Goal: Information Seeking & Learning: Learn about a topic

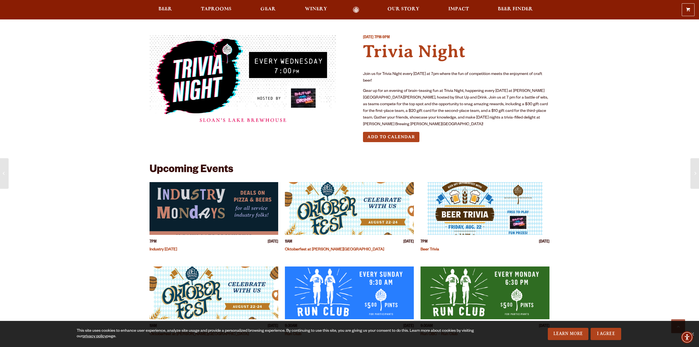
scroll to position [974, 0]
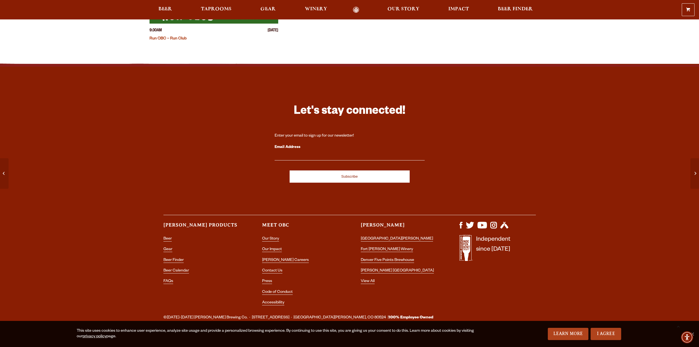
drag, startPoint x: 170, startPoint y: 77, endPoint x: 172, endPoint y: 64, distance: 12.4
click at [170, 77] on div "Let's stay connected! Enter your email to sign up for our newsletter! Email Add…" at bounding box center [349, 187] width 699 height 246
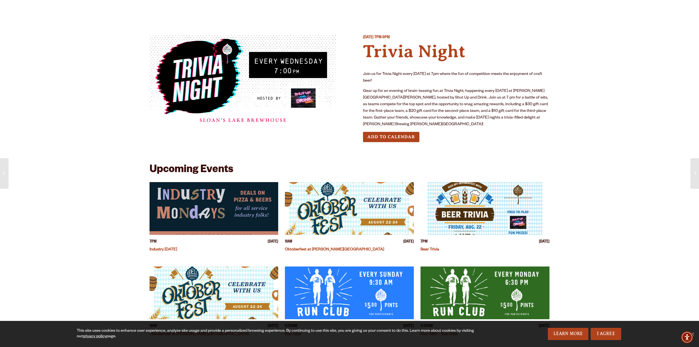
scroll to position [102, 0]
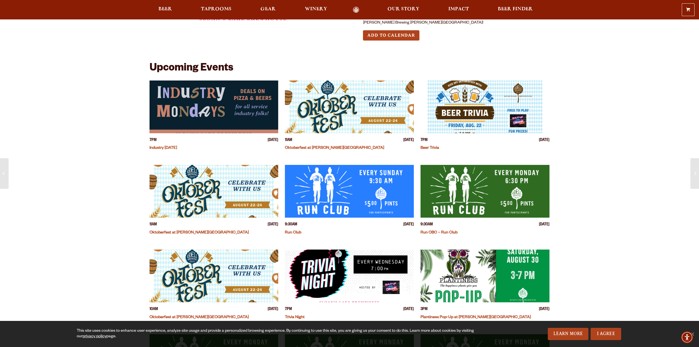
click at [471, 106] on img "View event details" at bounding box center [484, 107] width 129 height 53
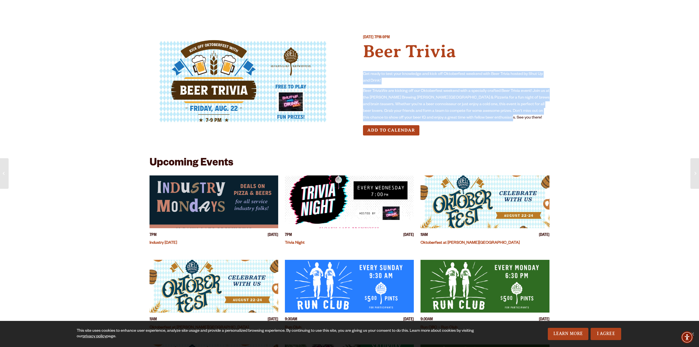
drag, startPoint x: 485, startPoint y: 68, endPoint x: 495, endPoint y: 122, distance: 55.2
click at [495, 122] on div "Friday August 22, 2025 7PM-9PM Beer Trivia Get ready to test your knowledge and…" at bounding box center [456, 89] width 187 height 109
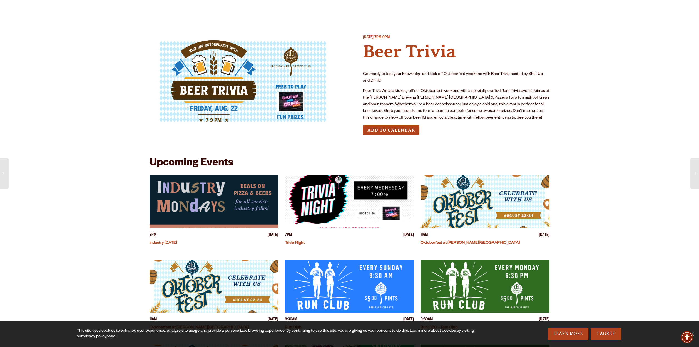
click at [495, 122] on div "Friday August 22, 2025 7PM-9PM Beer Trivia Get ready to test your knowledge and…" at bounding box center [456, 89] width 187 height 109
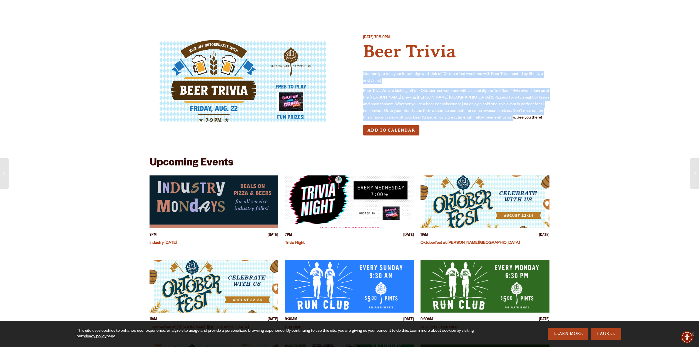
drag, startPoint x: 495, startPoint y: 118, endPoint x: 475, endPoint y: 66, distance: 55.9
click at [475, 66] on div "Friday August 22, 2025 7PM-9PM Beer Trivia Get ready to test your knowledge and…" at bounding box center [456, 89] width 187 height 109
drag, startPoint x: 472, startPoint y: 67, endPoint x: 483, endPoint y: 123, distance: 57.1
click at [483, 122] on div "Friday August 22, 2025 7PM-9PM Beer Trivia Get ready to test your knowledge and…" at bounding box center [456, 89] width 187 height 109
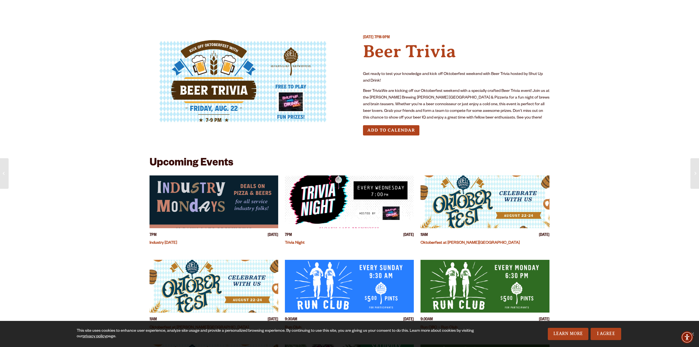
drag, startPoint x: 483, startPoint y: 123, endPoint x: 492, endPoint y: 118, distance: 9.5
click at [485, 121] on div "Friday August 22, 2025 7PM-9PM Beer Trivia Get ready to test your knowledge and…" at bounding box center [456, 89] width 187 height 109
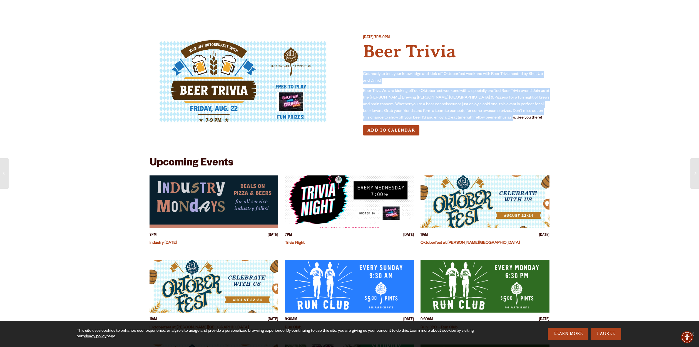
drag, startPoint x: 492, startPoint y: 118, endPoint x: 478, endPoint y: 68, distance: 51.0
click at [478, 68] on div "Friday August 22, 2025 7PM-9PM Beer Trivia Get ready to test your knowledge and…" at bounding box center [456, 89] width 187 height 109
drag, startPoint x: 475, startPoint y: 68, endPoint x: 482, endPoint y: 118, distance: 50.7
click at [482, 118] on div "Friday August 22, 2025 7PM-9PM Beer Trivia Get ready to test your knowledge and…" at bounding box center [456, 89] width 187 height 109
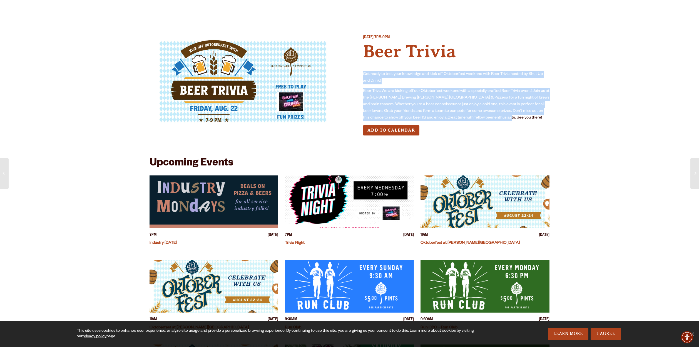
click at [482, 118] on p "Beer TriviaWe are kicking off our Oktoberfest weekend with a specially crafted …" at bounding box center [456, 104] width 187 height 33
drag, startPoint x: 482, startPoint y: 118, endPoint x: 463, endPoint y: 68, distance: 53.5
click at [463, 68] on div "Friday August 22, 2025 7PM-9PM Beer Trivia Get ready to test your knowledge and…" at bounding box center [456, 89] width 187 height 109
drag, startPoint x: 462, startPoint y: 67, endPoint x: 480, endPoint y: 119, distance: 54.9
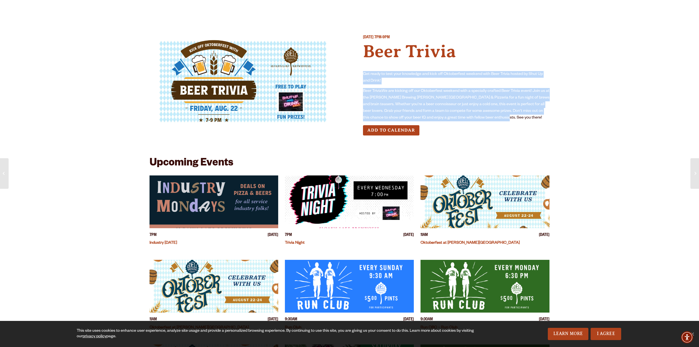
click at [480, 118] on div "Friday August 22, 2025 7PM-9PM Beer Trivia Get ready to test your knowledge and…" at bounding box center [456, 89] width 187 height 109
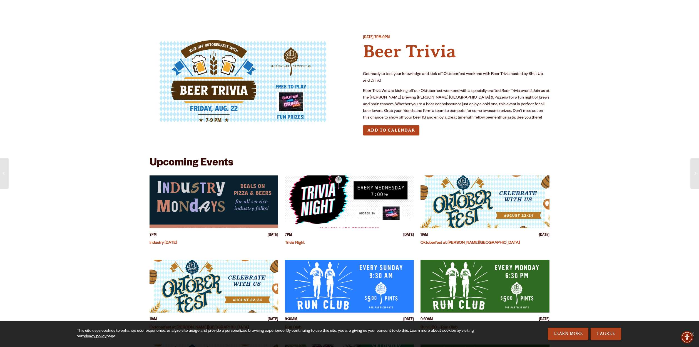
drag, startPoint x: 481, startPoint y: 121, endPoint x: 483, endPoint y: 124, distance: 4.4
click at [481, 121] on p "Beer TriviaWe are kicking off our Oktoberfest weekend with a specially crafted …" at bounding box center [456, 104] width 187 height 33
click at [177, 208] on img "View event details" at bounding box center [213, 202] width 129 height 53
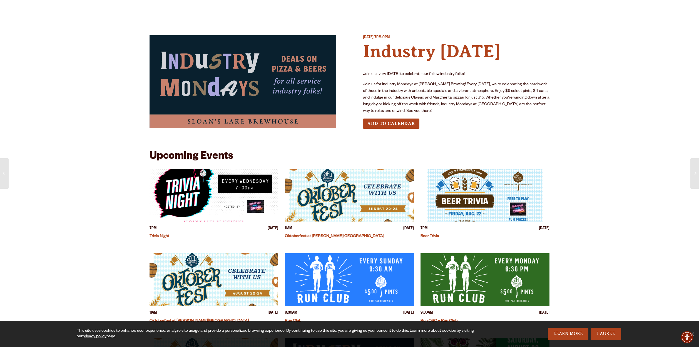
click at [397, 86] on p "Join us for Industry Mondays at [PERSON_NAME] Brewing! Every [DATE], we're cele…" at bounding box center [456, 97] width 187 height 33
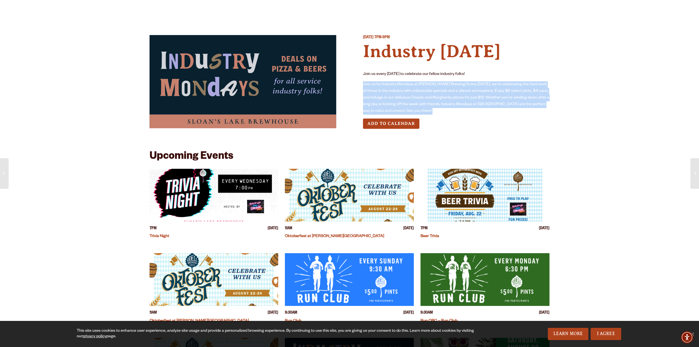
click at [397, 86] on p "Join us for Industry Mondays at [PERSON_NAME] Brewing! Every [DATE], we're cele…" at bounding box center [456, 97] width 187 height 33
click at [508, 99] on p "Join us for Industry Mondays at Odell Brewing! Every Monday, we're celebrating …" at bounding box center [456, 97] width 187 height 33
drag, startPoint x: 508, startPoint y: 101, endPoint x: 506, endPoint y: 76, distance: 25.1
click at [506, 76] on div "Monday August 18, 2025 7PM-9PM Industry Monday Join us every Monday to celebrat…" at bounding box center [456, 86] width 187 height 103
click at [506, 76] on p "Join us every Monday to celebrate our fellow industry folks!" at bounding box center [456, 74] width 187 height 7
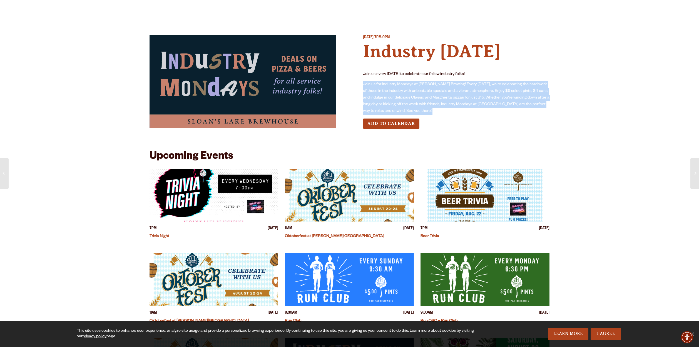
drag, startPoint x: 504, startPoint y: 74, endPoint x: 504, endPoint y: 117, distance: 42.8
click at [504, 117] on div "Monday August 18, 2025 7PM-9PM Industry Monday Join us every Monday to celebrat…" at bounding box center [456, 86] width 187 height 103
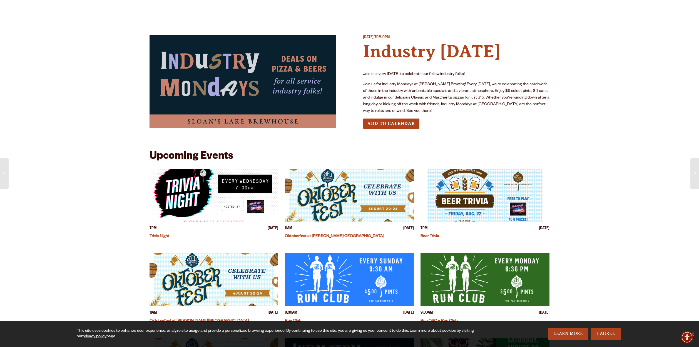
click at [504, 117] on div "Monday August 18, 2025 7PM-9PM Industry Monday Join us every Monday to celebrat…" at bounding box center [456, 86] width 187 height 103
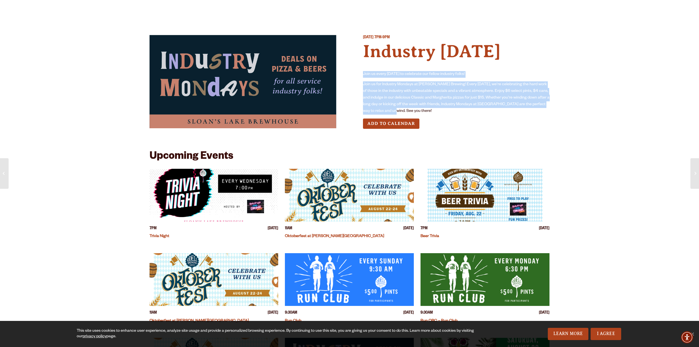
drag, startPoint x: 459, startPoint y: 111, endPoint x: 465, endPoint y: 65, distance: 47.0
click at [465, 65] on div "Monday August 18, 2025 7PM-9PM Industry Monday Join us every Monday to celebrat…" at bounding box center [456, 86] width 187 height 103
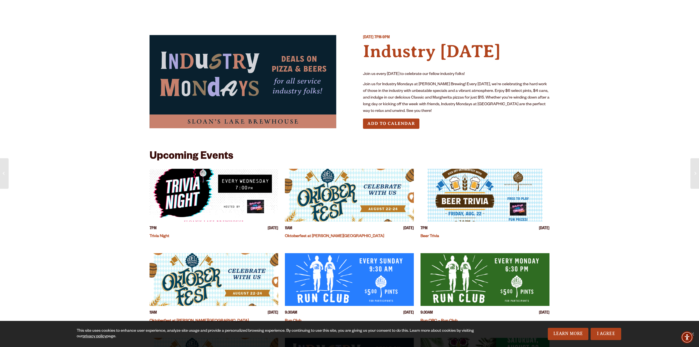
drag, startPoint x: 465, startPoint y: 65, endPoint x: 462, endPoint y: 63, distance: 3.1
click at [464, 64] on div "Monday August 18, 2025 7PM-9PM Industry Monday Join us every Monday to celebrat…" at bounding box center [456, 86] width 187 height 103
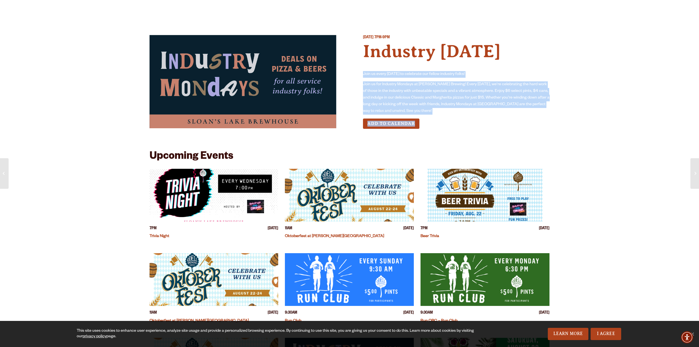
drag, startPoint x: 458, startPoint y: 63, endPoint x: 462, endPoint y: 122, distance: 58.7
click at [462, 122] on div "Monday August 18, 2025 7PM-9PM Industry Monday Join us every Monday to celebrat…" at bounding box center [456, 86] width 187 height 103
click at [462, 122] on div "Add to Calendar" at bounding box center [456, 124] width 187 height 10
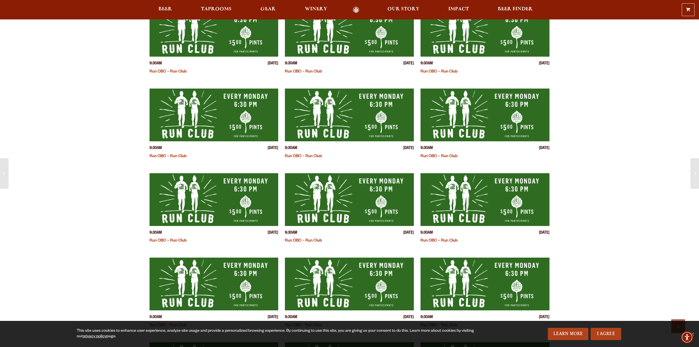
scroll to position [277, 0]
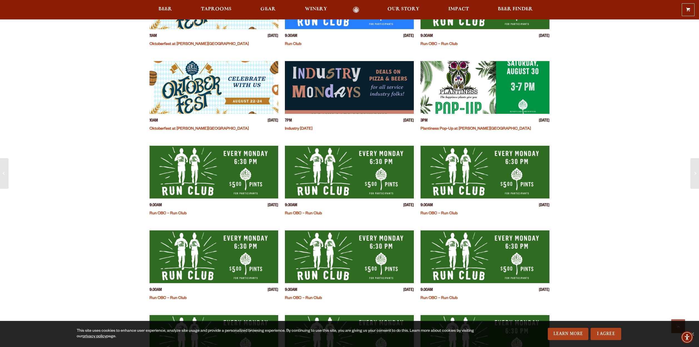
click at [205, 185] on img "View event details" at bounding box center [213, 172] width 129 height 53
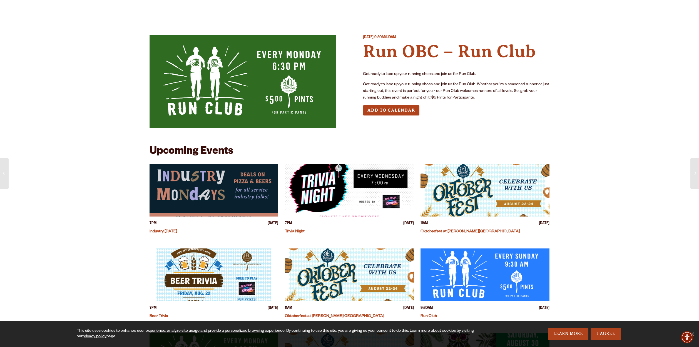
click at [409, 73] on p "Get ready to lace up your running shoes and join us for Run Club." at bounding box center [456, 74] width 187 height 7
click at [448, 86] on p "Get ready to lace up your running shoes and join us for Run Club. Whether you'r…" at bounding box center [456, 91] width 187 height 20
